Goal: Task Accomplishment & Management: Complete application form

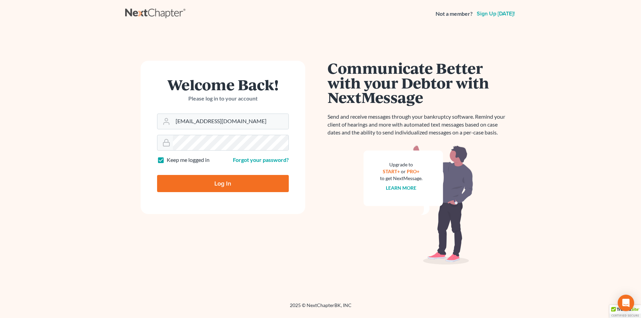
click at [211, 185] on input "Log In" at bounding box center [223, 183] width 132 height 17
type input "Thinking..."
click at [207, 183] on input "Log In" at bounding box center [223, 183] width 132 height 17
type input "Thinking..."
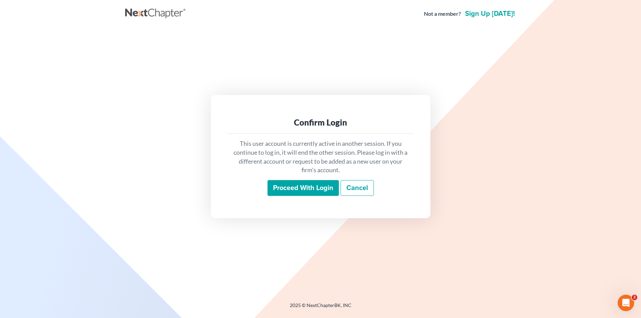
click at [294, 182] on input "Proceed with login" at bounding box center [303, 188] width 71 height 16
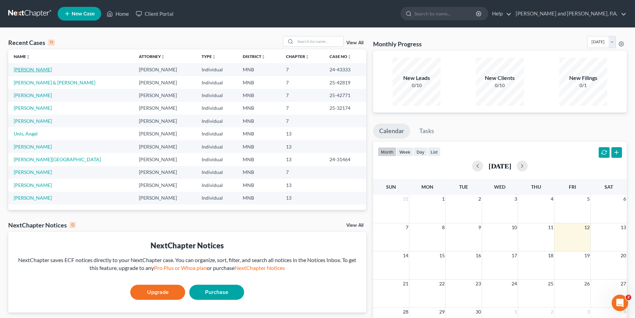
click at [37, 70] on link "[PERSON_NAME]" at bounding box center [33, 70] width 38 height 6
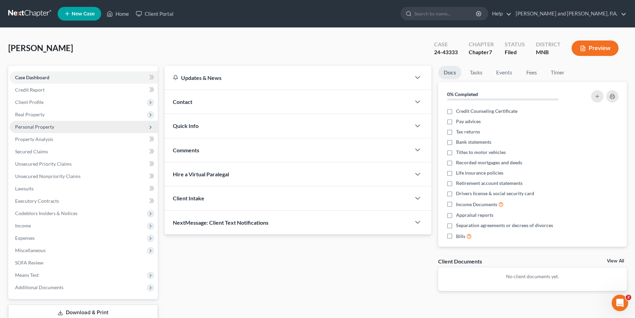
click at [40, 126] on span "Personal Property" at bounding box center [34, 127] width 39 height 6
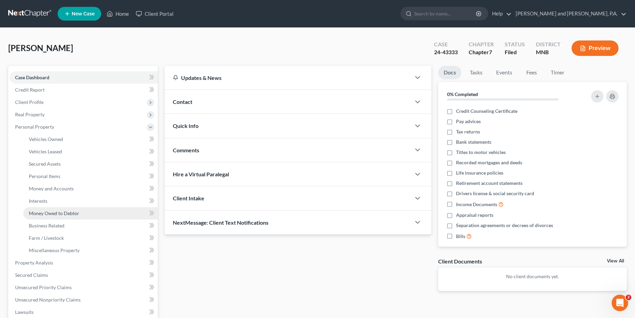
click at [57, 212] on span "Money Owed to Debtor" at bounding box center [54, 213] width 50 height 6
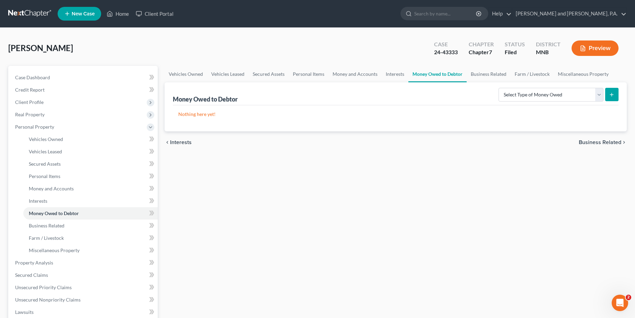
click at [612, 95] on line "submit" at bounding box center [612, 94] width 0 height 3
click at [611, 93] on icon "submit" at bounding box center [611, 94] width 5 height 5
click at [499, 88] on select "Select Type of Money Owed Accounts Receivable Alimony Child Support Claims Agai…" at bounding box center [551, 95] width 105 height 14
select select "expected_tax_refund"
click option "Expected Tax Refund and Unused NOLs" at bounding box center [0, 0] width 0 height 0
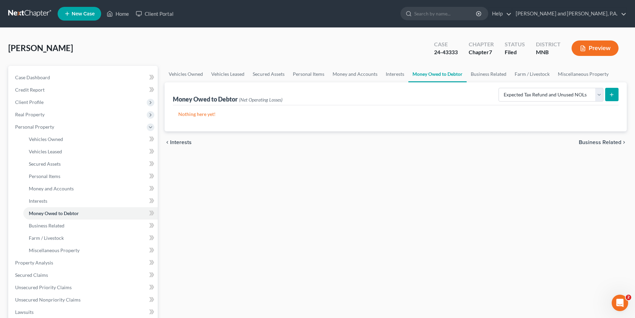
click at [611, 95] on icon "submit" at bounding box center [611, 94] width 5 height 5
select select "0"
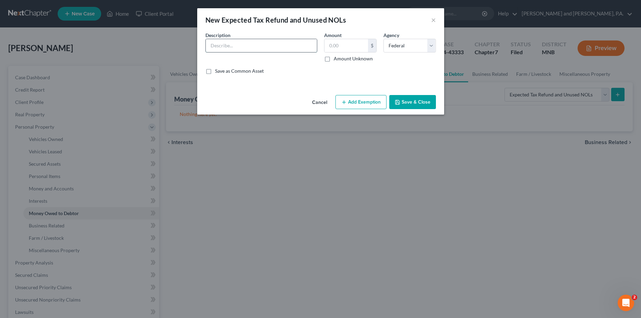
click at [232, 46] on input "text" at bounding box center [261, 45] width 111 height 13
type input "Minnesota State Tax Refund"
click at [335, 43] on input "text" at bounding box center [346, 45] width 44 height 13
type input "484.53"
click at [383, 39] on select "Select Federal State Local" at bounding box center [409, 46] width 52 height 14
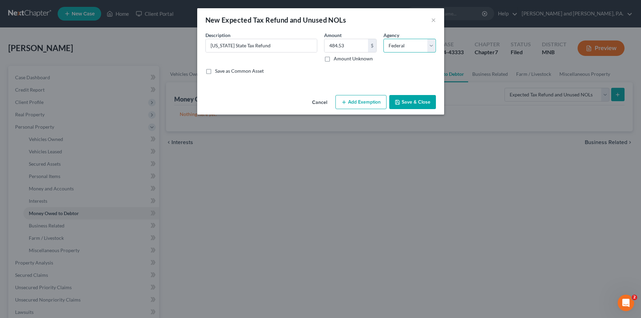
select select "1"
click option "State" at bounding box center [0, 0] width 0 height 0
click at [373, 103] on button "Add Exemption" at bounding box center [360, 102] width 51 height 14
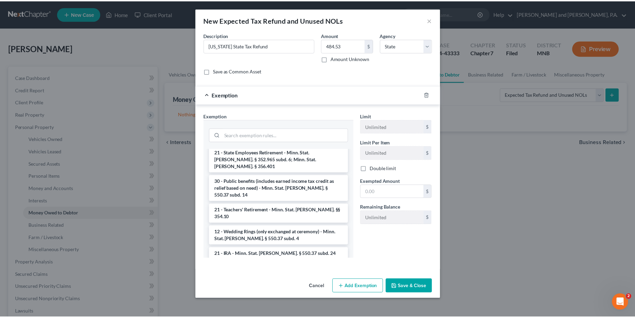
scroll to position [691, 0]
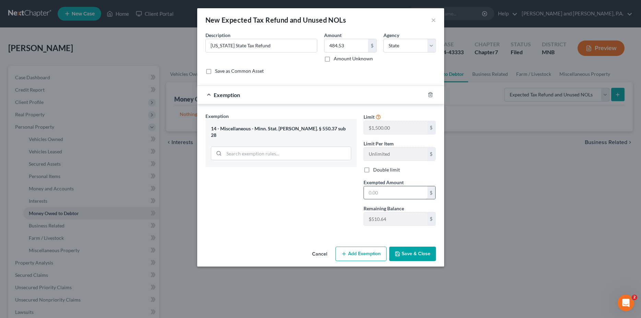
click at [379, 192] on input "text" at bounding box center [395, 192] width 63 height 13
type input "484.53"
click at [412, 255] on button "Save & Close" at bounding box center [412, 254] width 47 height 14
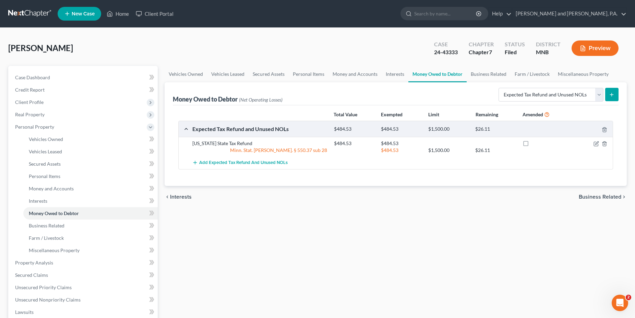
click at [612, 96] on icon "submit" at bounding box center [611, 94] width 5 height 5
select select "0"
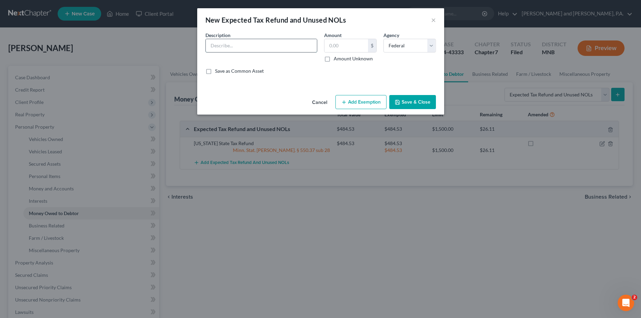
click at [274, 47] on input "text" at bounding box center [261, 45] width 111 height 13
type input "2024 Federal Tax Refund"
click at [348, 42] on input "text" at bounding box center [346, 45] width 44 height 13
type input "26.11"
click at [402, 101] on button "Save & Close" at bounding box center [412, 102] width 47 height 14
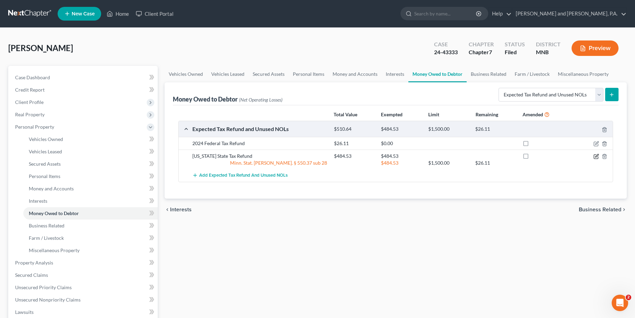
click at [595, 157] on icon "button" at bounding box center [596, 156] width 5 height 5
select select "1"
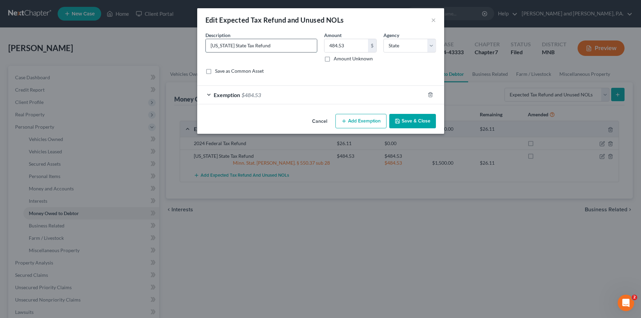
click at [210, 46] on input "Minnesota State Tax Refund" at bounding box center [261, 45] width 111 height 13
type input "2024 Minnesota State Tax Refund"
click at [416, 118] on button "Save & Close" at bounding box center [412, 121] width 47 height 14
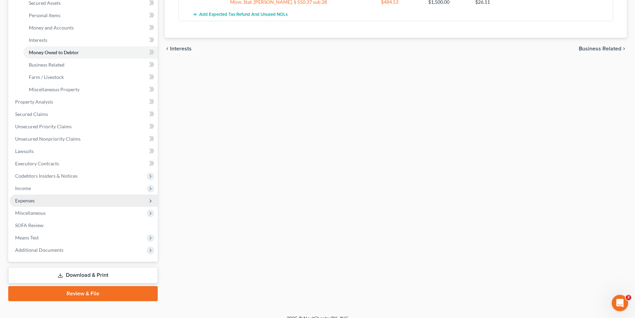
scroll to position [161, 0]
click at [103, 280] on link "Download & Print" at bounding box center [83, 276] width 150 height 16
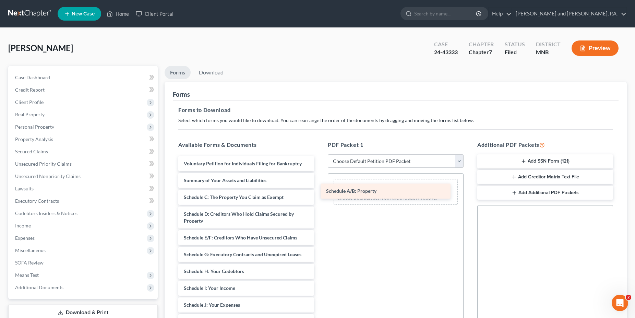
drag, startPoint x: 214, startPoint y: 200, endPoint x: 356, endPoint y: 194, distance: 142.5
click at [320, 194] on div "Schedule A/B: Property Voluntary Petition for Individuals Filing for Bankruptcy…" at bounding box center [246, 315] width 147 height 318
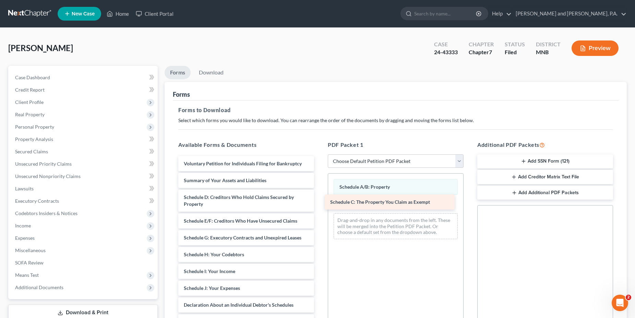
drag, startPoint x: 213, startPoint y: 199, endPoint x: 360, endPoint y: 204, distance: 146.6
click at [320, 204] on div "Schedule C: The Property You Claim as Exempt Voluntary Petition for Individuals…" at bounding box center [246, 307] width 147 height 302
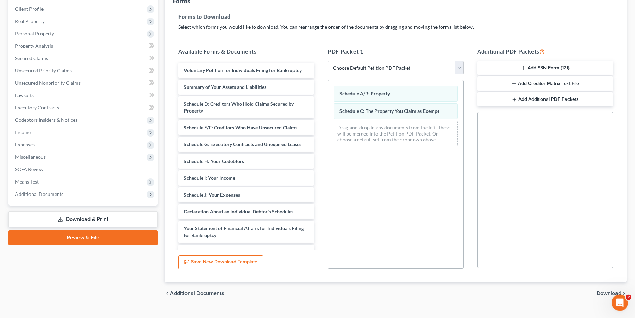
scroll to position [105, 0]
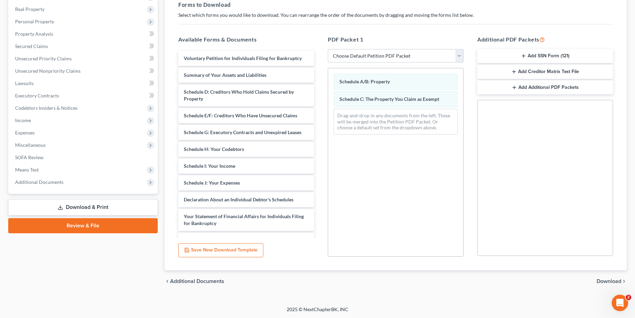
click at [600, 281] on span "Download" at bounding box center [609, 281] width 25 height 5
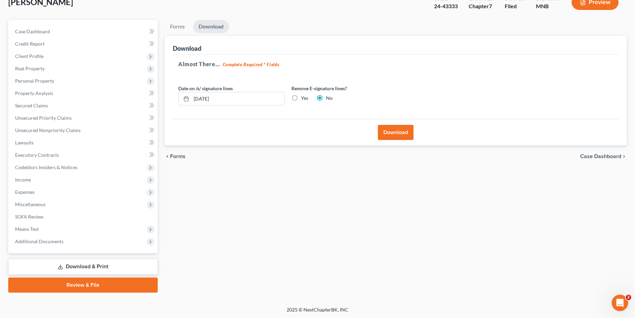
click at [395, 131] on button "Download" at bounding box center [396, 132] width 36 height 15
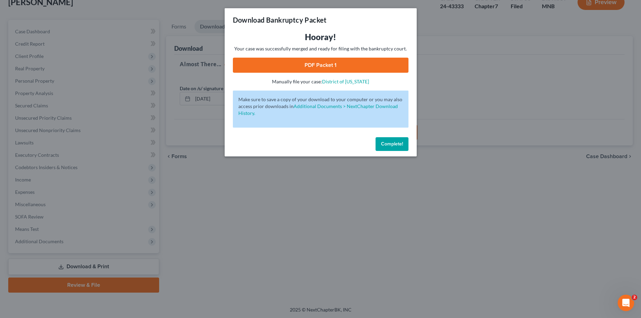
click at [341, 68] on link "PDF Packet 1" at bounding box center [321, 65] width 176 height 15
click at [388, 143] on span "Complete!" at bounding box center [392, 144] width 22 height 6
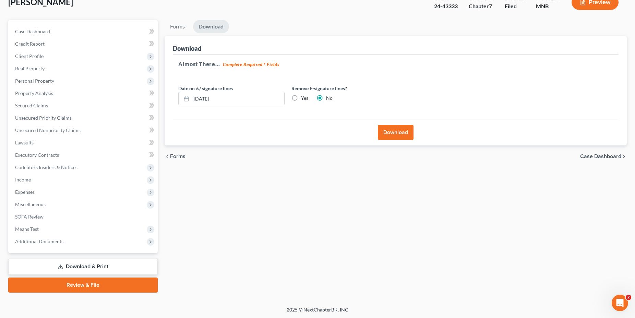
click at [177, 156] on span "Forms" at bounding box center [177, 156] width 15 height 5
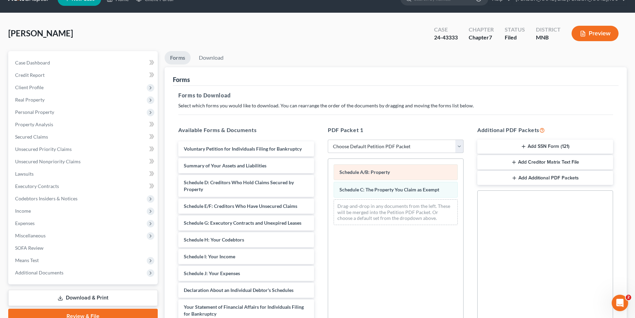
scroll to position [9, 0]
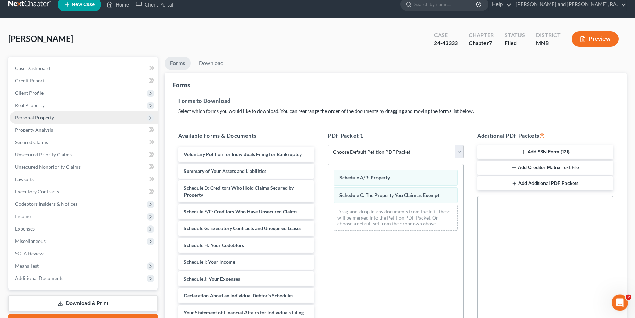
click at [31, 116] on span "Personal Property" at bounding box center [34, 118] width 39 height 6
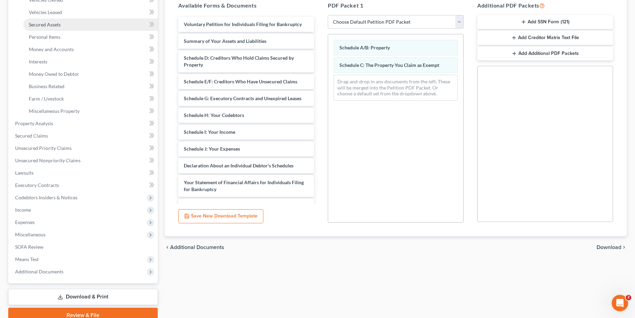
scroll to position [169, 0]
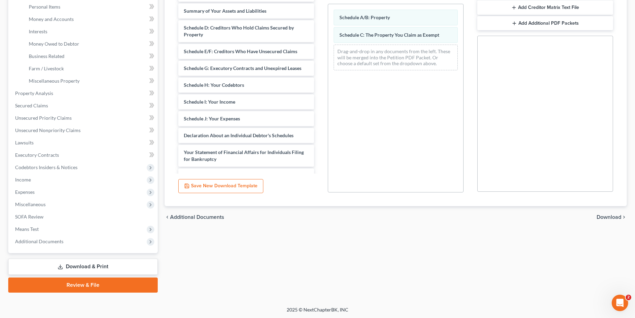
click at [68, 260] on link "Download & Print" at bounding box center [83, 267] width 150 height 16
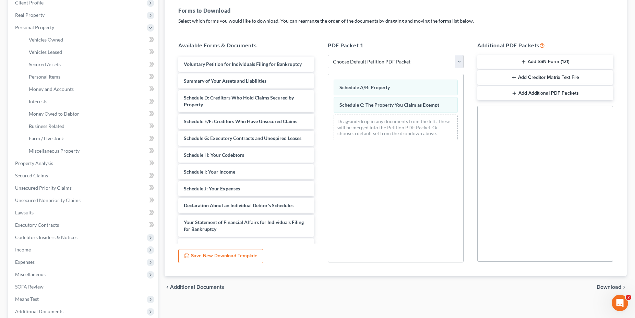
scroll to position [12, 0]
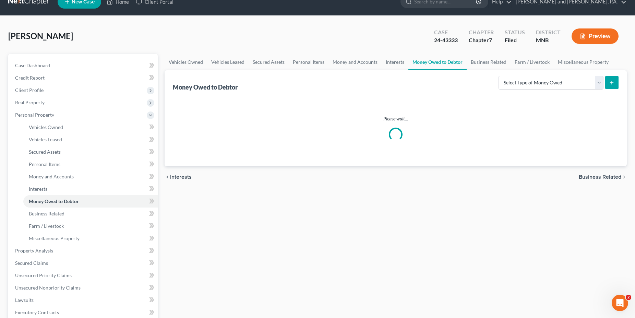
scroll to position [161, 0]
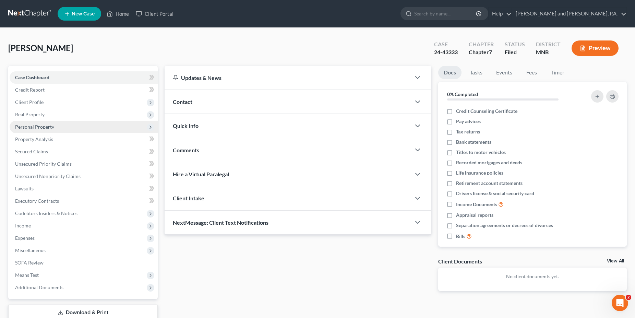
click at [34, 125] on span "Personal Property" at bounding box center [34, 127] width 39 height 6
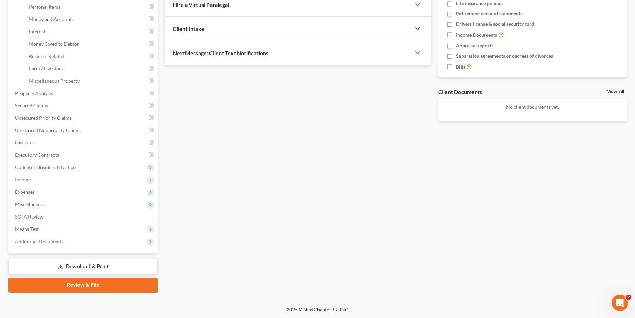
click at [104, 264] on link "Download & Print" at bounding box center [83, 267] width 150 height 16
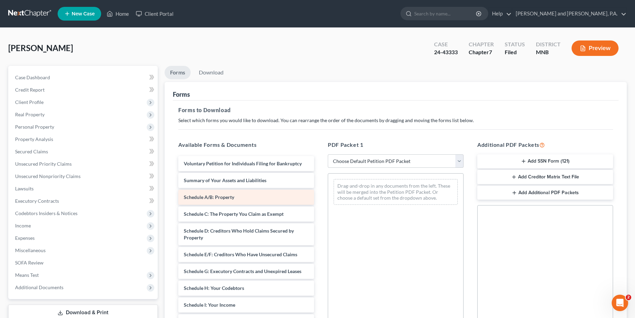
scroll to position [9, 0]
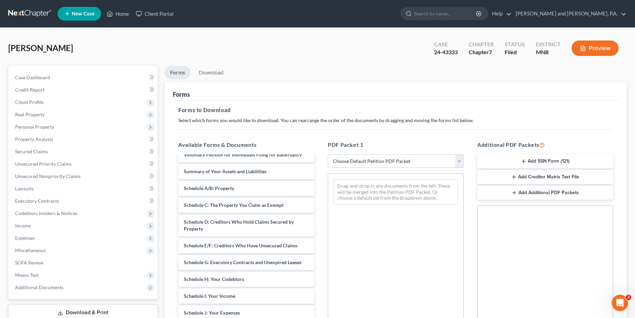
click at [328, 154] on select "Choose Default Petition PDF Packet Complete Bankruptcy Petition (all forms and …" at bounding box center [396, 161] width 136 height 14
select select "2"
click option "Amended Forms" at bounding box center [0, 0] width 0 height 0
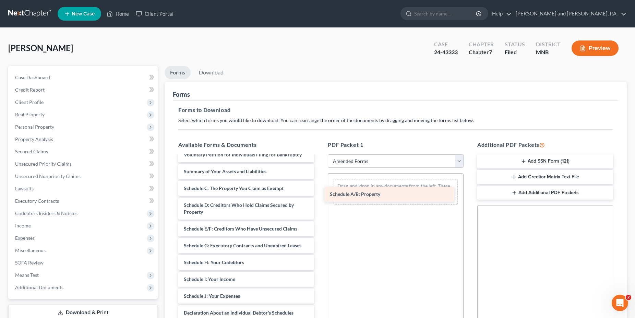
drag, startPoint x: 290, startPoint y: 187, endPoint x: 436, endPoint y: 193, distance: 146.3
click at [320, 193] on div "Schedule A/B: Property Voluntary Petition for Individuals Filing for Bankruptcy…" at bounding box center [246, 306] width 147 height 318
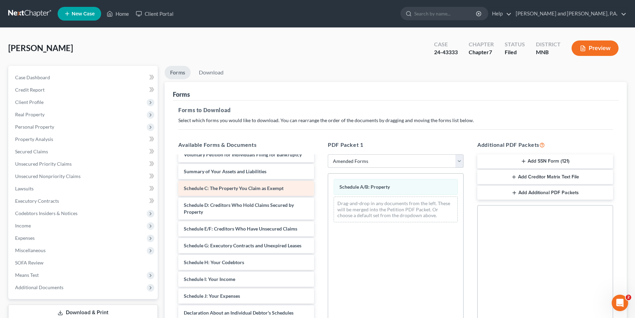
scroll to position [9, 0]
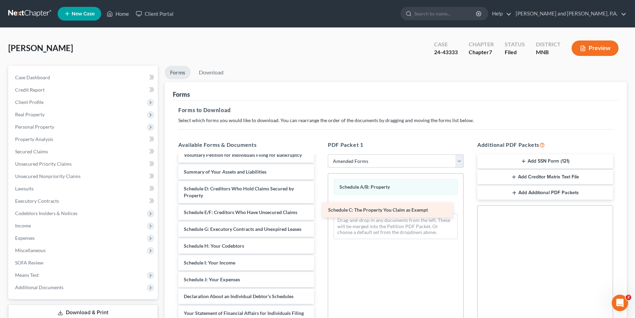
drag, startPoint x: 244, startPoint y: 191, endPoint x: 388, endPoint y: 213, distance: 146.1
click at [320, 213] on div "Schedule C: The Property You Claim as Exempt Voluntary Petition for Individuals…" at bounding box center [246, 298] width 147 height 302
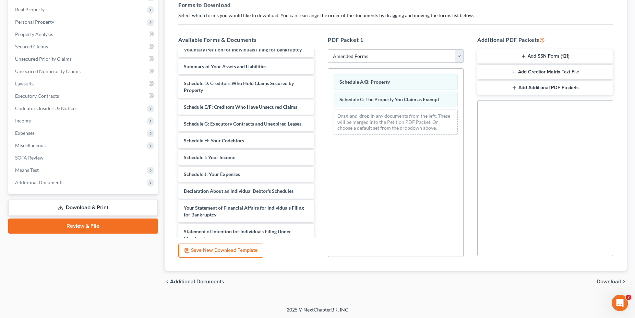
scroll to position [105, 0]
click at [604, 281] on span "Download" at bounding box center [609, 281] width 25 height 5
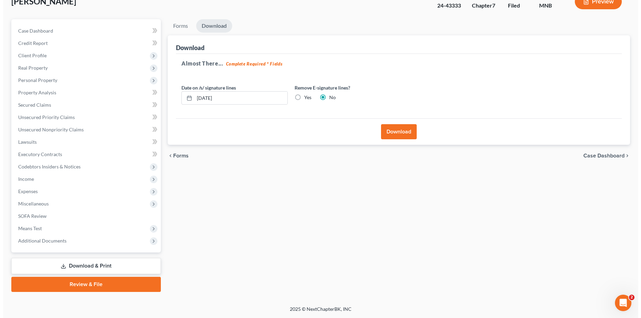
scroll to position [46, 0]
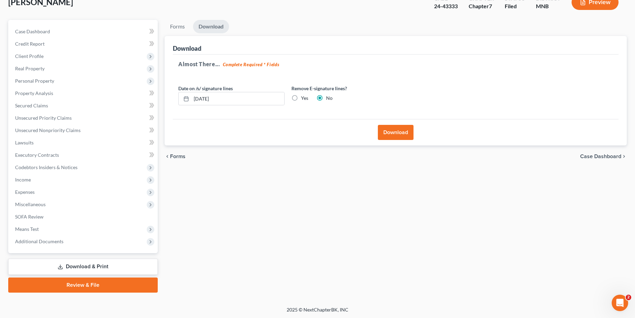
click at [395, 133] on button "Download" at bounding box center [396, 132] width 36 height 15
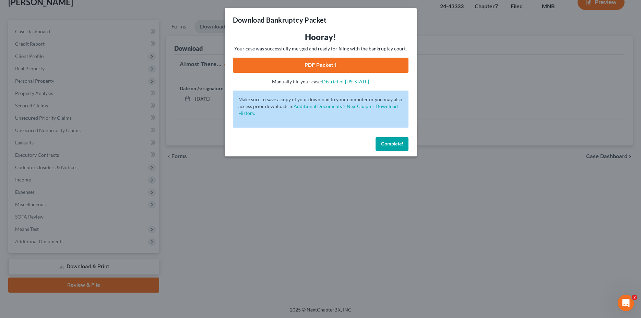
click at [321, 63] on link "PDF Packet 1" at bounding box center [321, 65] width 176 height 15
